Goal: Task Accomplishment & Management: Use online tool/utility

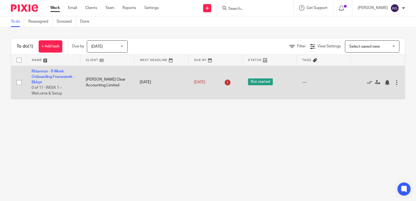
click at [40, 74] on td "Rhiannon - 8-Week Onboarding Framework - Bkkpr 0 of 11 · WEEK 1 – Welcome & Set…" at bounding box center [53, 82] width 54 height 33
click at [41, 76] on link "Rhiannon - 8-Week Onboarding Framework - Bkkpr" at bounding box center [53, 76] width 43 height 15
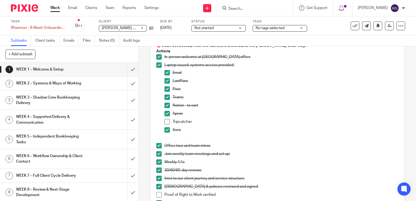
scroll to position [41, 0]
